Goal: Find specific page/section: Find specific page/section

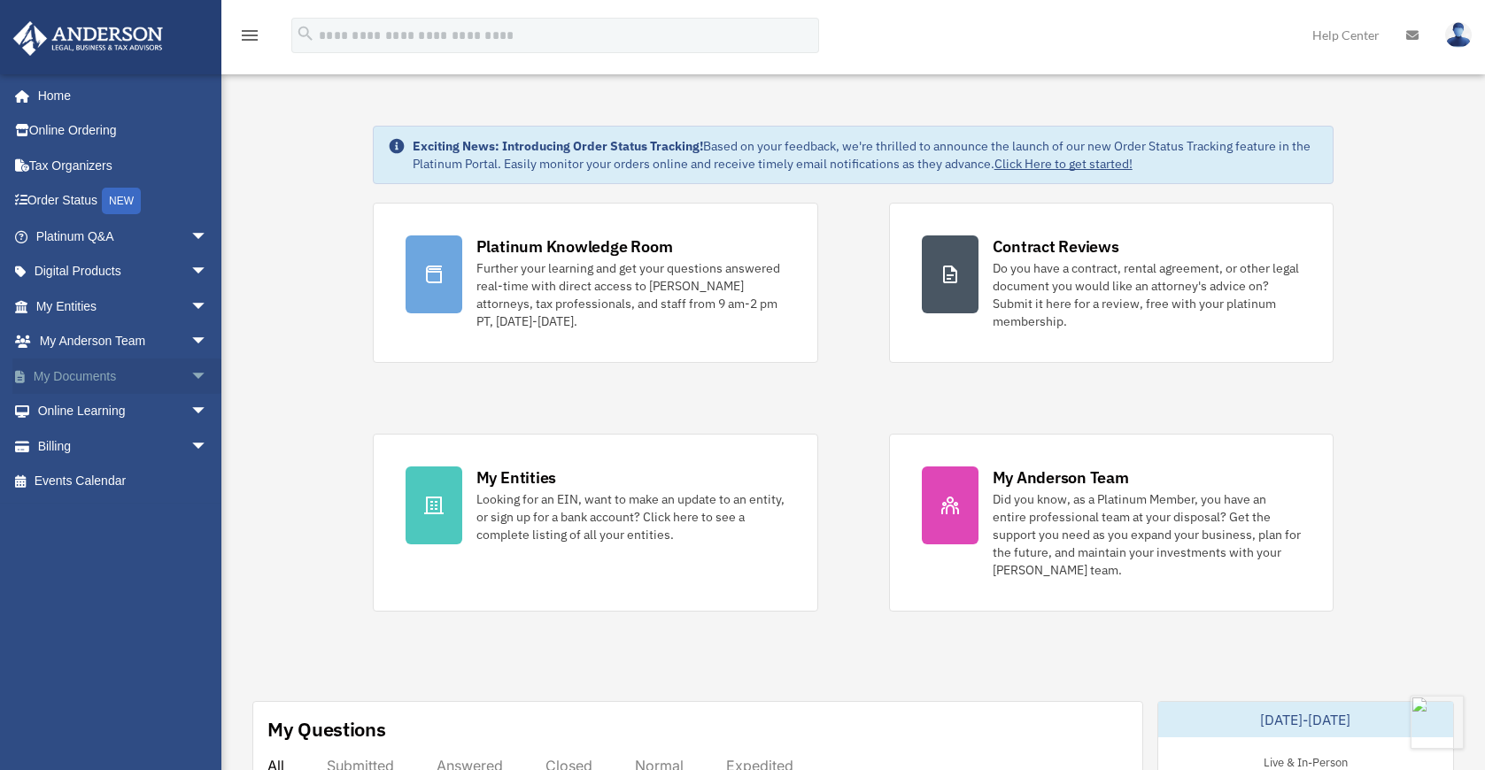
click at [101, 375] on link "My Documents arrow_drop_down" at bounding box center [123, 376] width 222 height 35
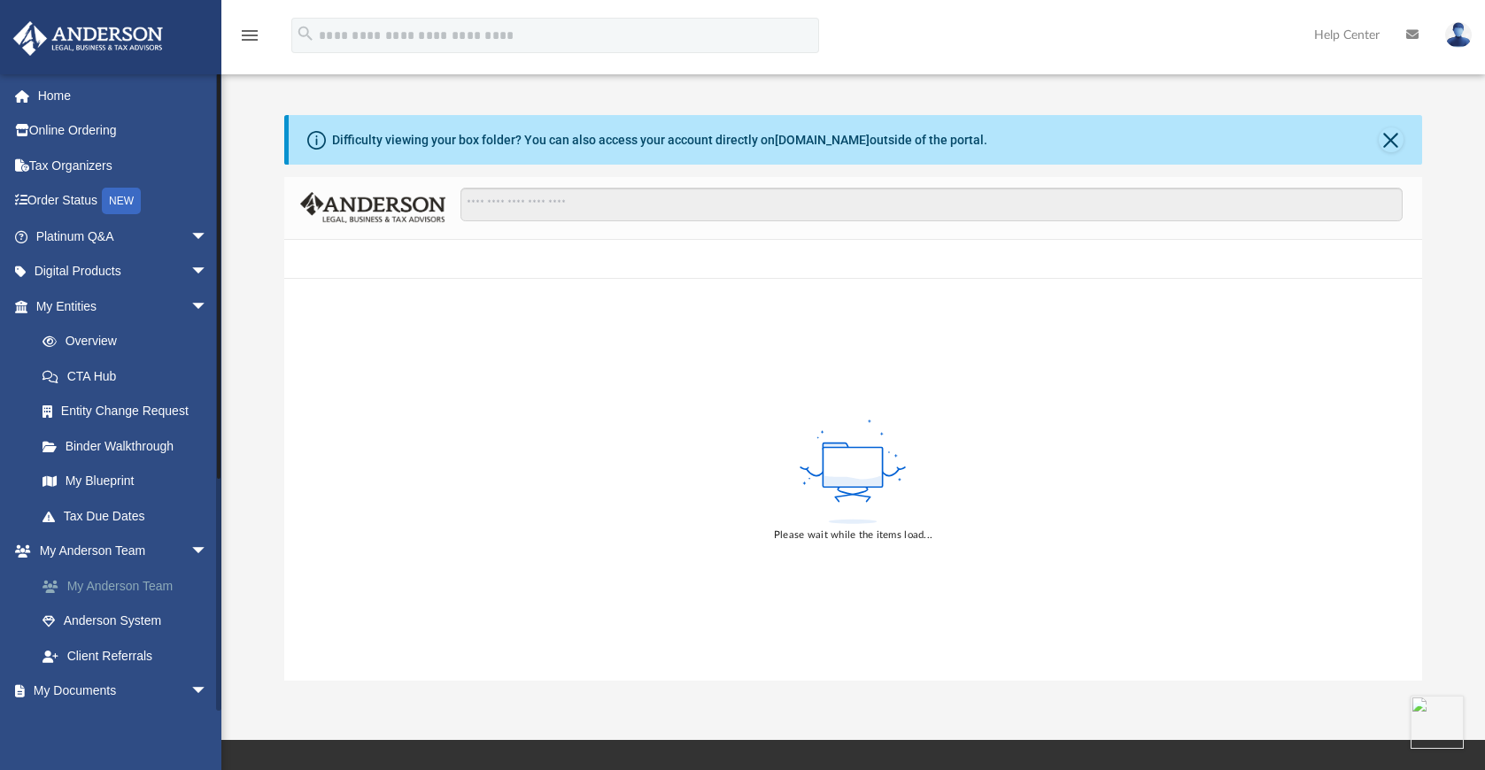
click at [127, 587] on link "My Anderson Team" at bounding box center [130, 585] width 210 height 35
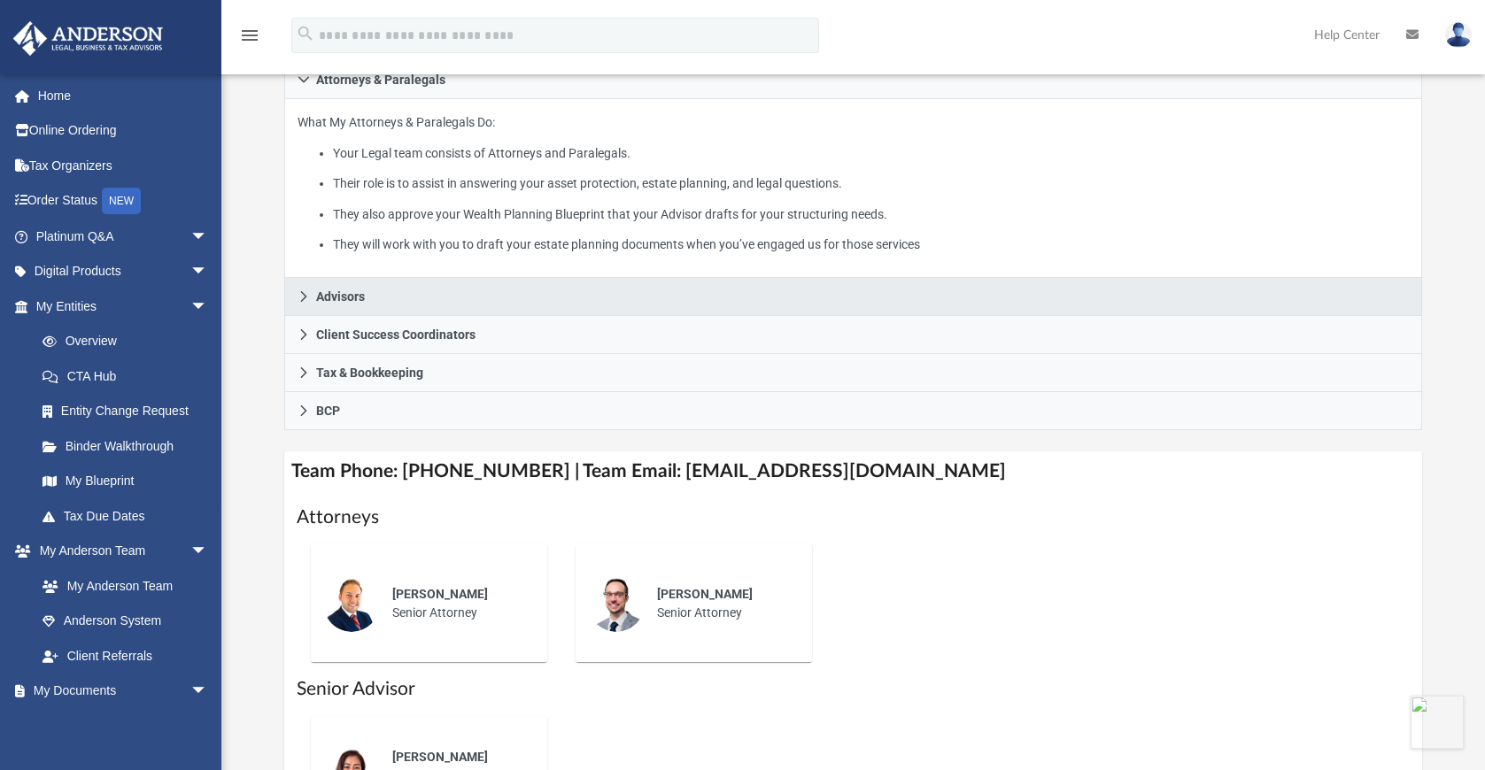
scroll to position [307, 0]
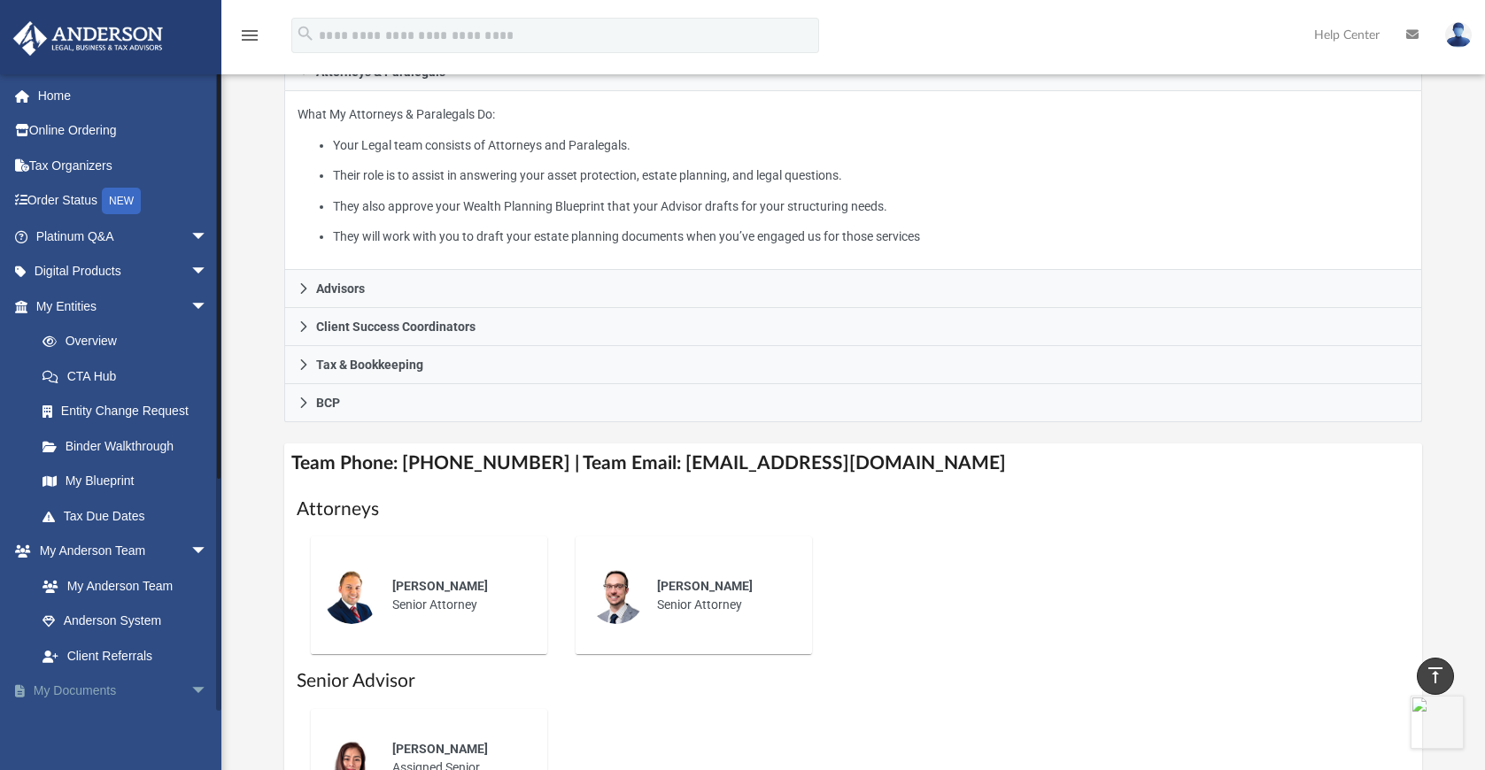
click at [98, 696] on link "My Documents arrow_drop_down" at bounding box center [123, 691] width 222 height 35
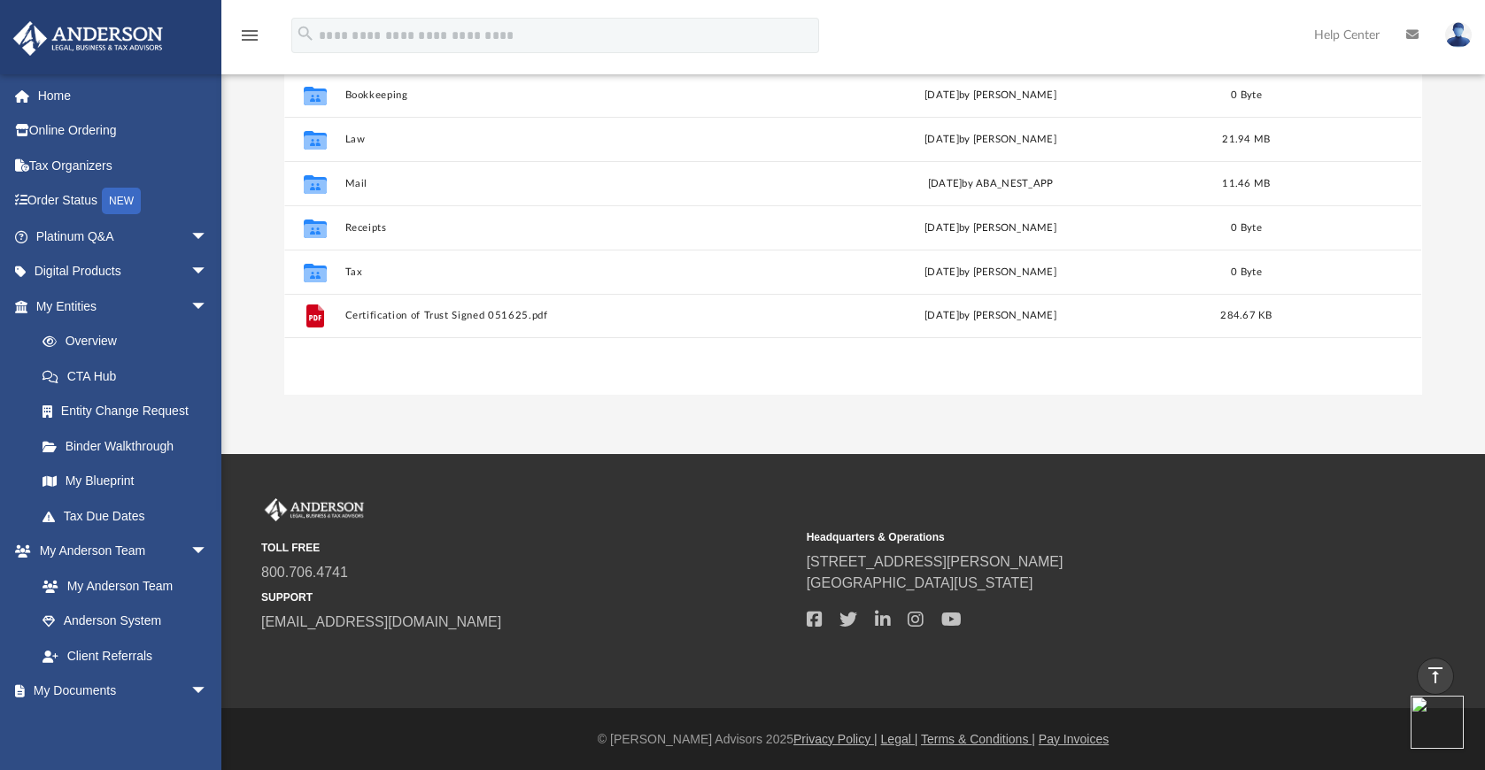
scroll to position [389, 1123]
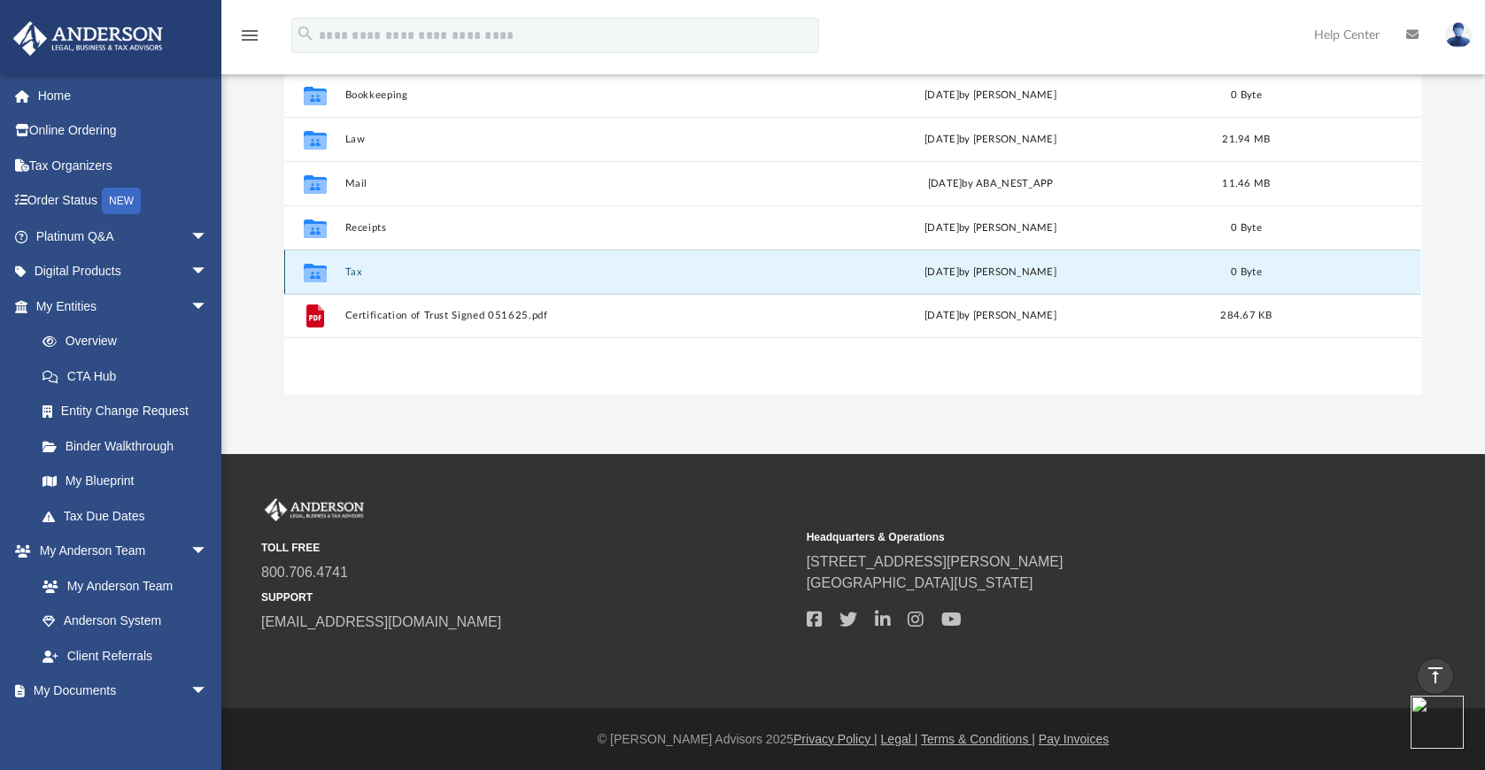
click at [357, 270] on button "Tax" at bounding box center [557, 272] width 425 height 12
click at [357, 269] on button "Tax" at bounding box center [557, 272] width 425 height 12
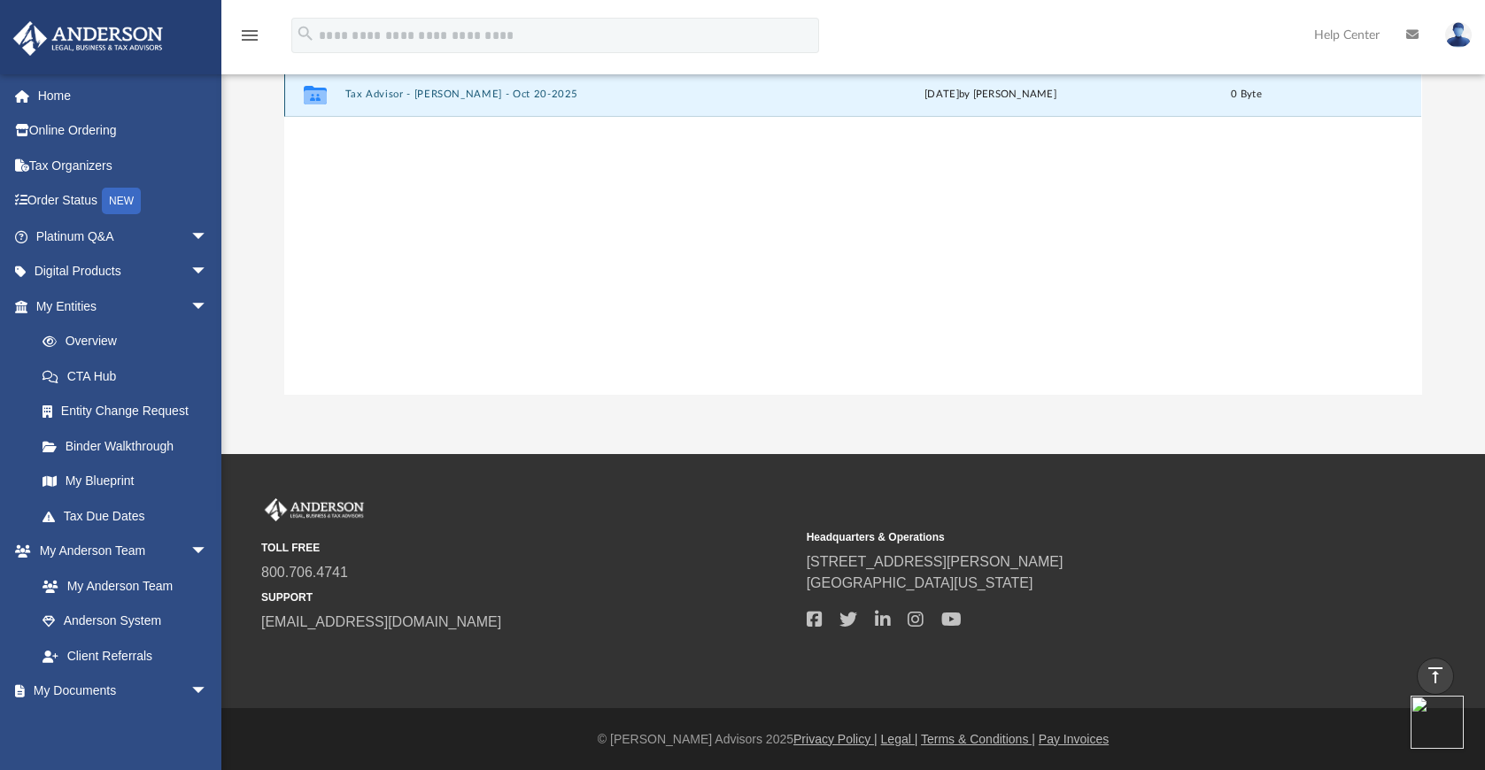
click at [471, 90] on button "Tax Advisor - Barley Bowler - Oct 20-2025" at bounding box center [557, 95] width 425 height 12
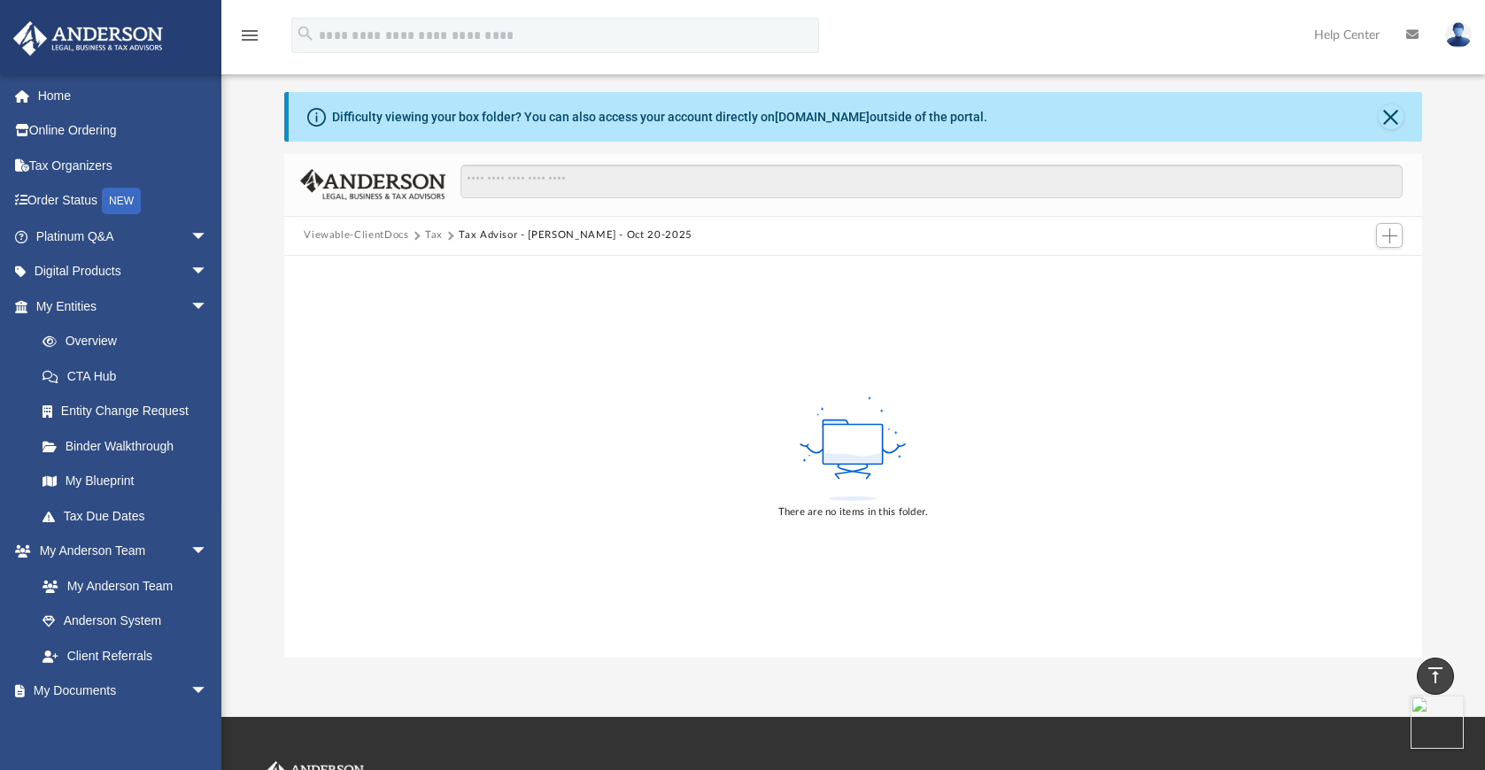
scroll to position [0, 0]
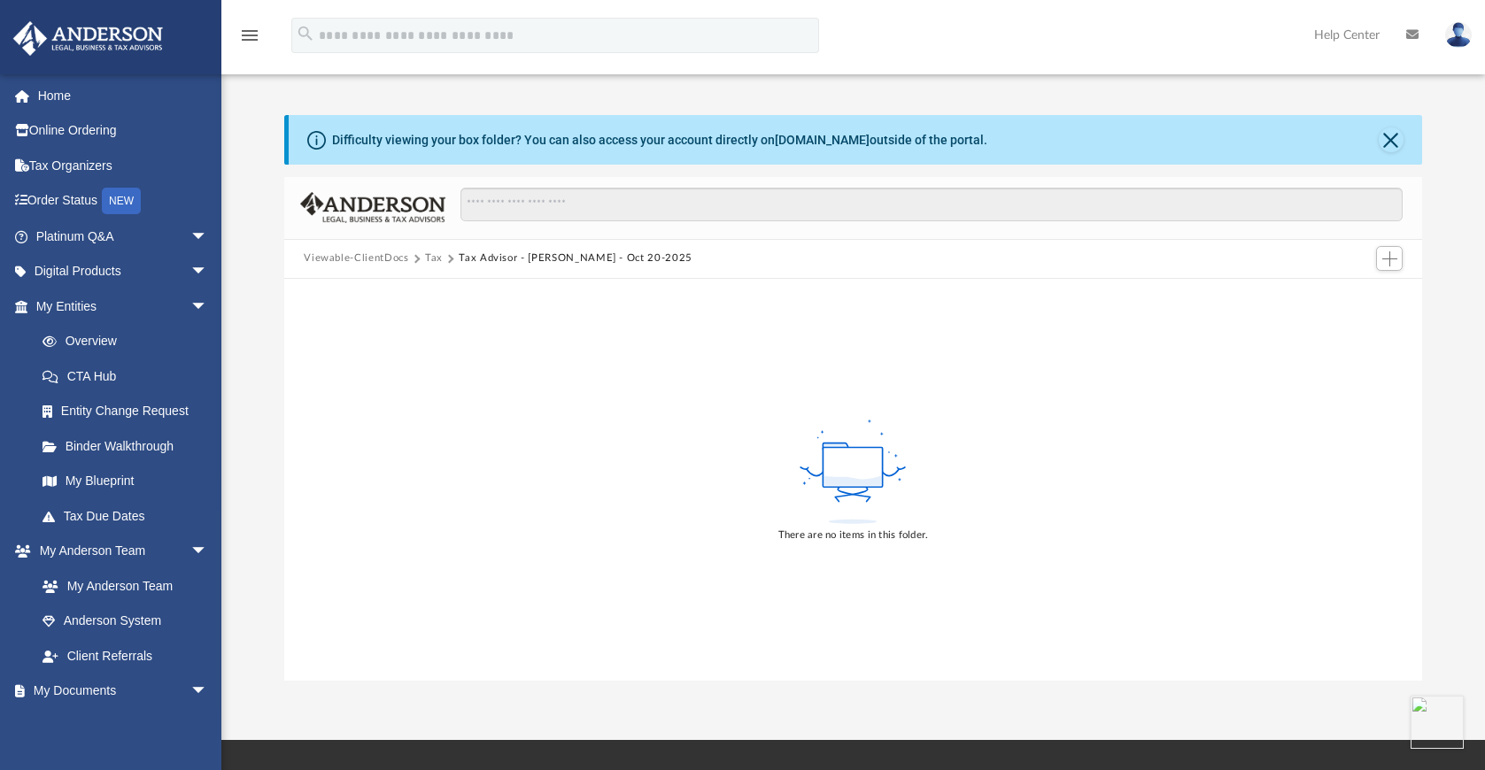
click at [428, 258] on button "Tax" at bounding box center [434, 259] width 18 height 16
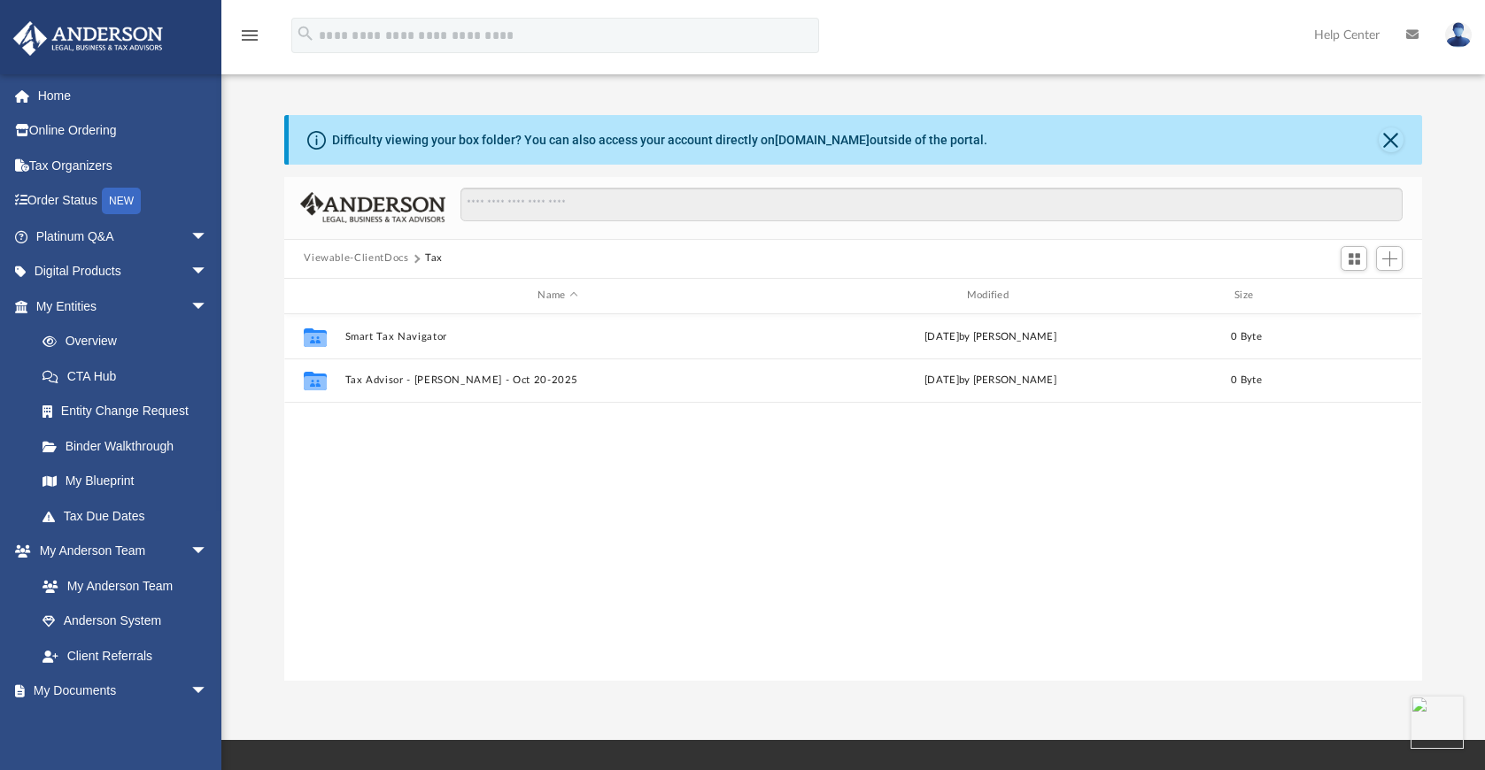
scroll to position [389, 1123]
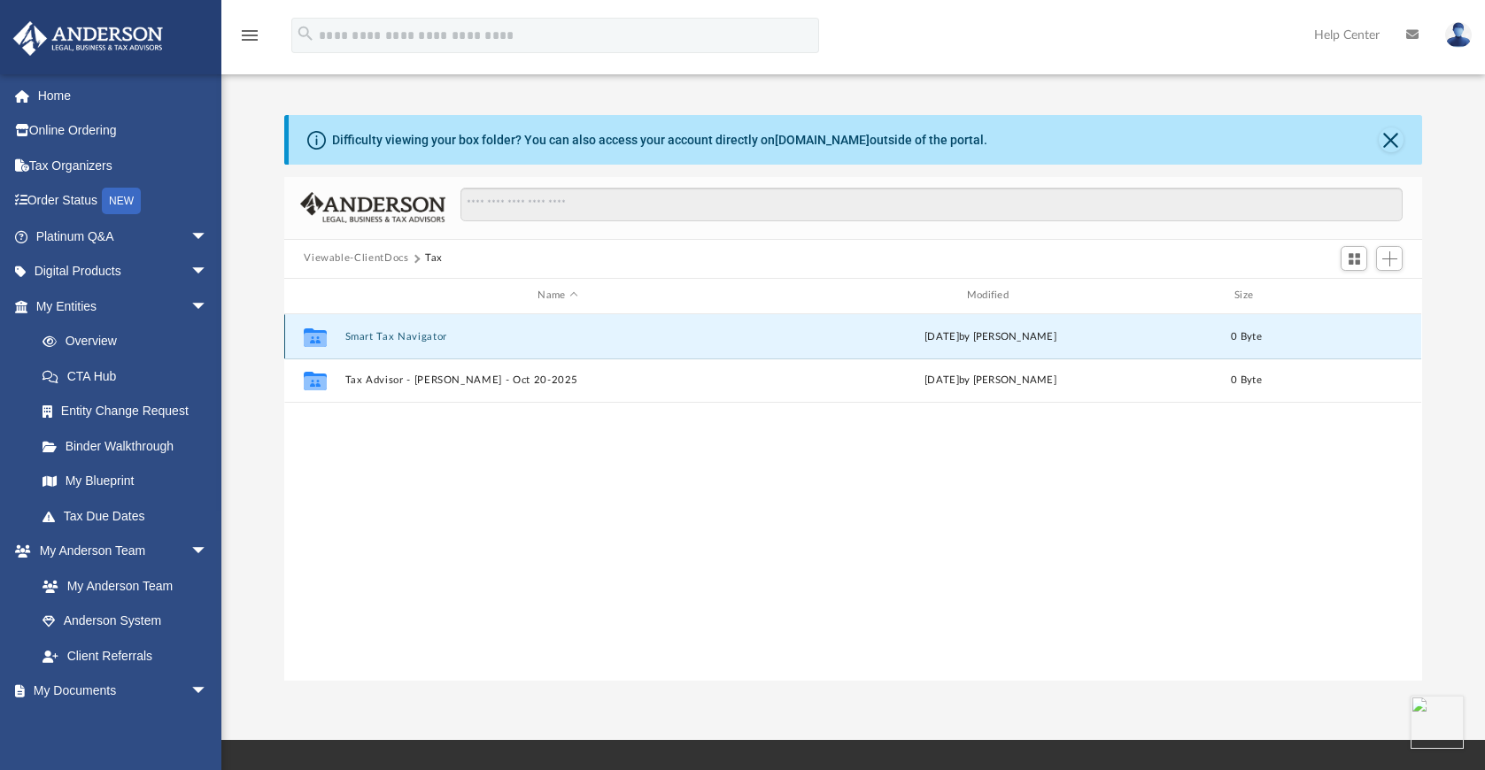
click at [404, 336] on button "Smart Tax Navigator" at bounding box center [557, 337] width 425 height 12
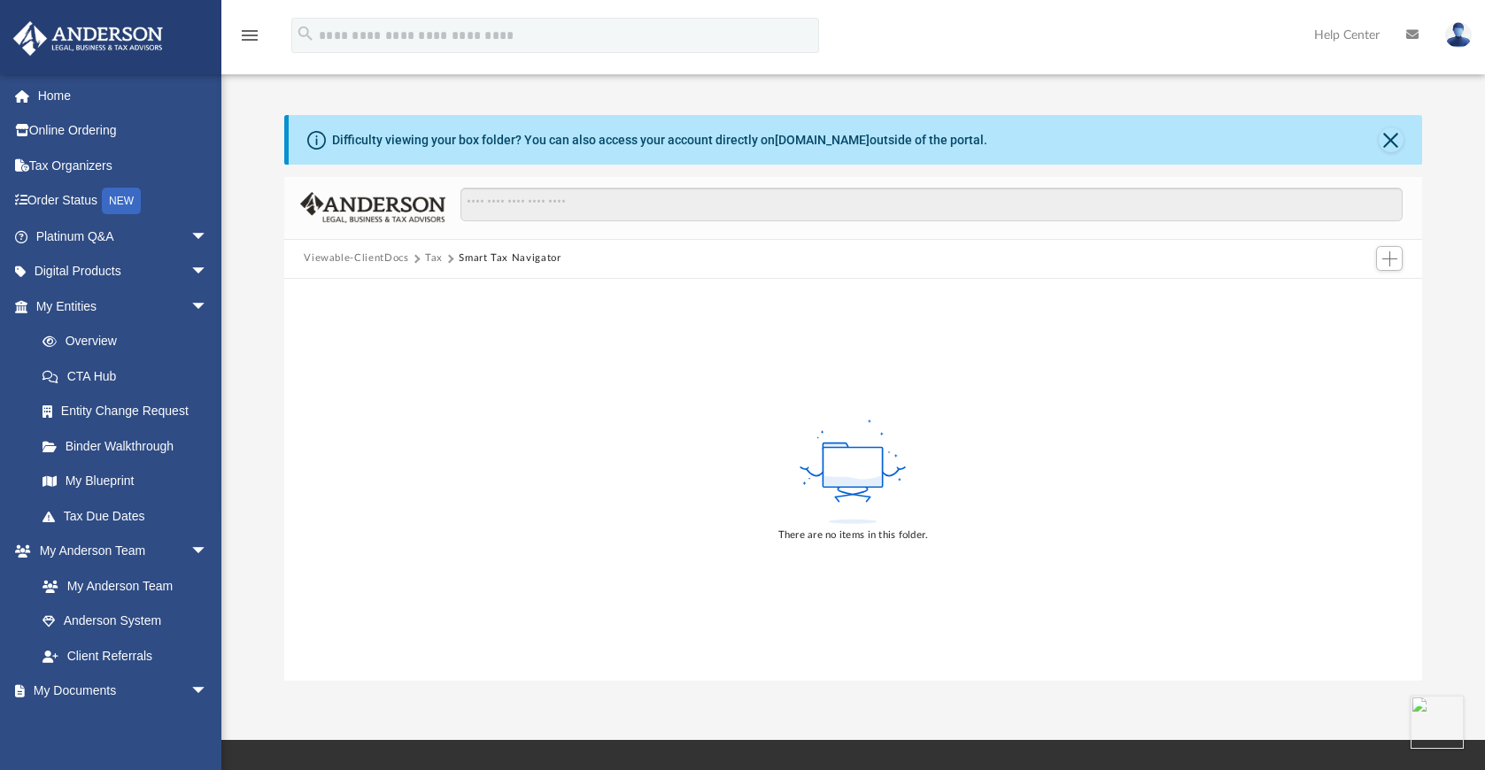
click at [490, 256] on button "Smart Tax Navigator" at bounding box center [510, 259] width 102 height 16
click at [434, 260] on button "Tax" at bounding box center [434, 259] width 18 height 16
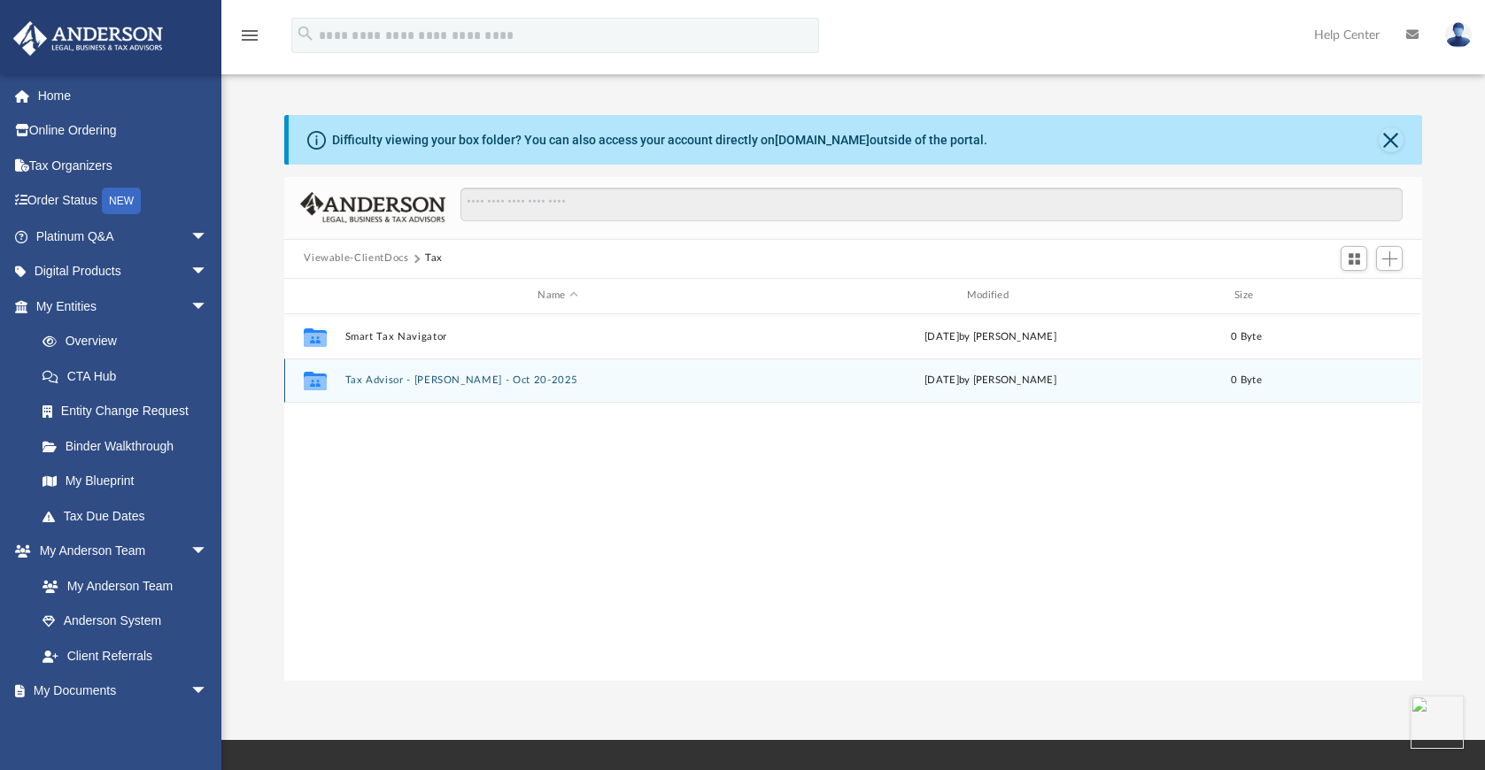
click at [437, 385] on div "Collaborated Folder Tax Advisor - Barley Bowler - Oct 20-2025 today by Kathy Ma…" at bounding box center [852, 381] width 1137 height 44
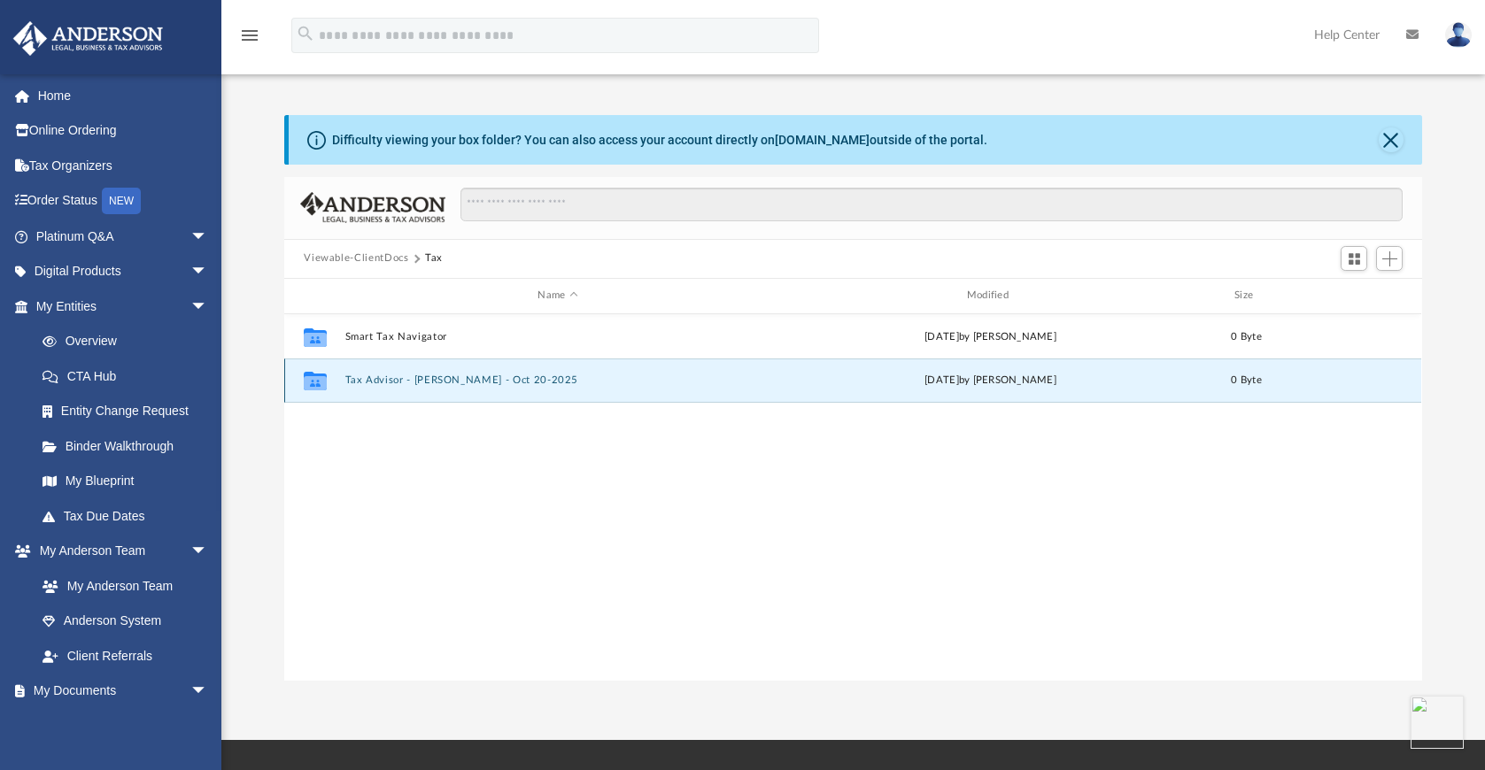
click at [437, 385] on button "Tax Advisor - Barley Bowler - Oct 20-2025" at bounding box center [557, 380] width 425 height 12
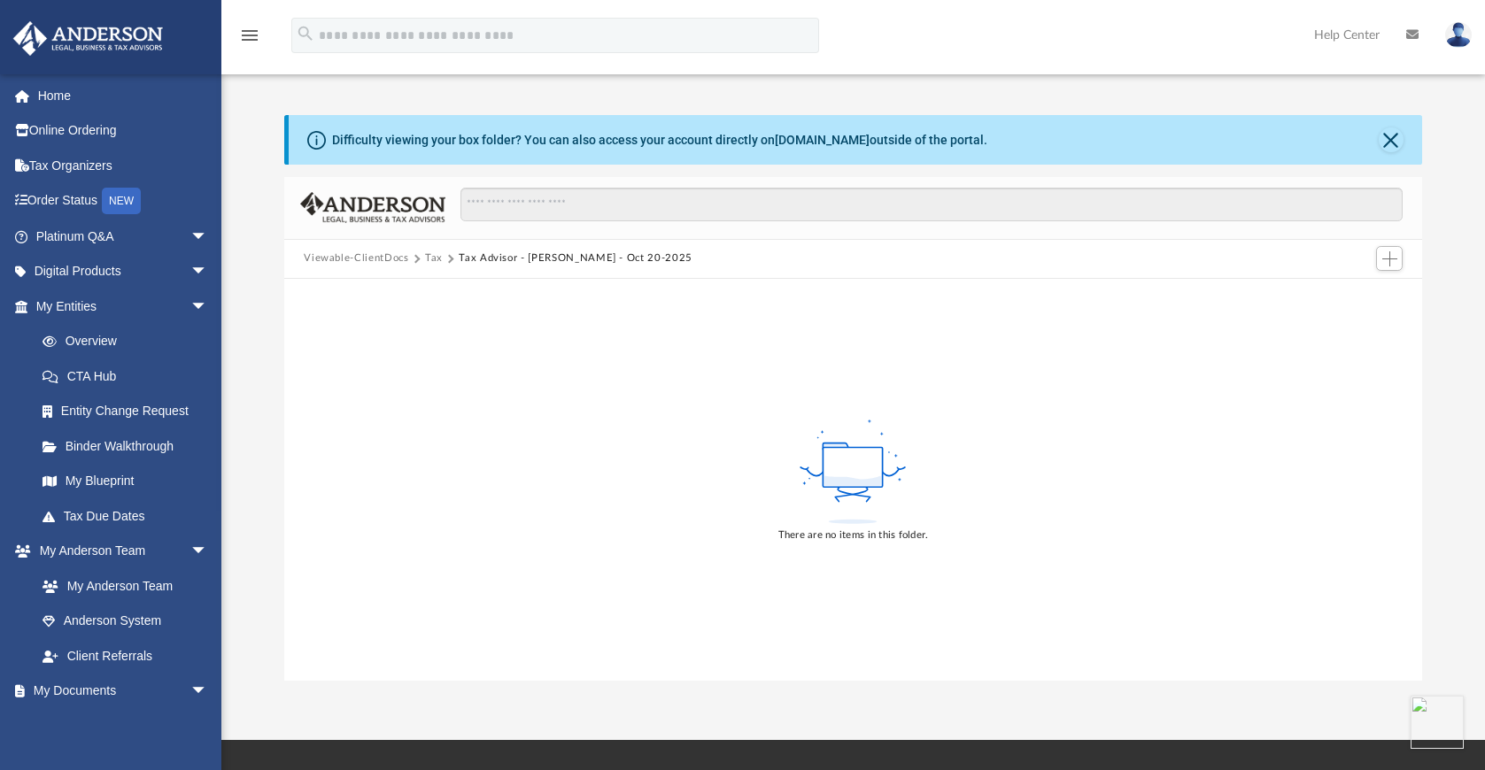
click at [359, 258] on button "Viewable-ClientDocs" at bounding box center [356, 259] width 104 height 16
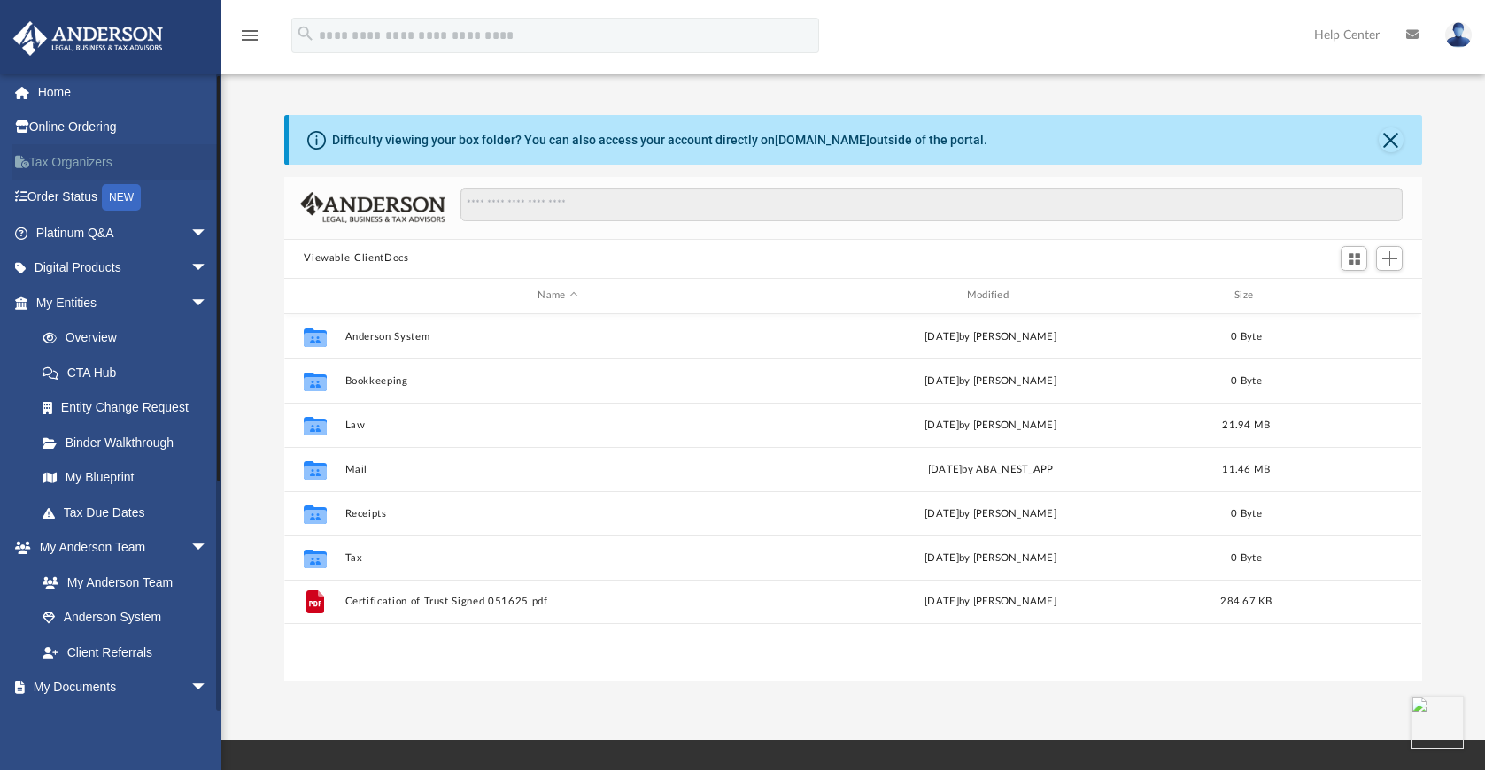
scroll to position [0, 0]
click at [84, 168] on link "Tax Organizers" at bounding box center [123, 165] width 222 height 35
